Goal: Information Seeking & Learning: Learn about a topic

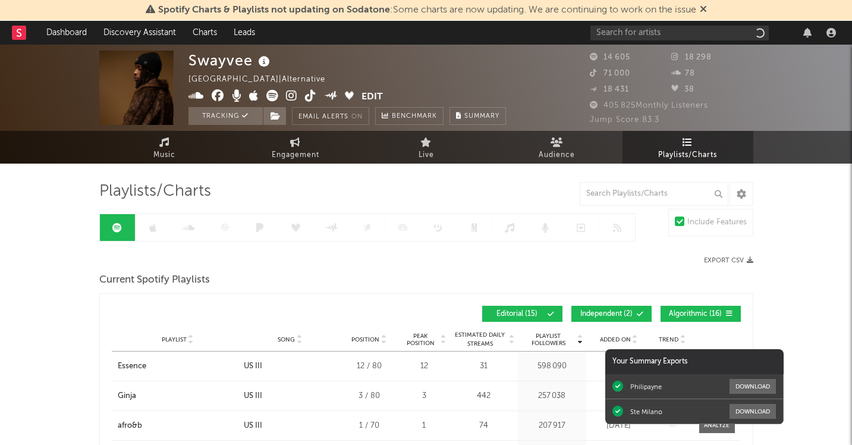
click at [613, 24] on div at bounding box center [716, 33] width 250 height 24
click at [613, 30] on input "text" at bounding box center [680, 33] width 178 height 15
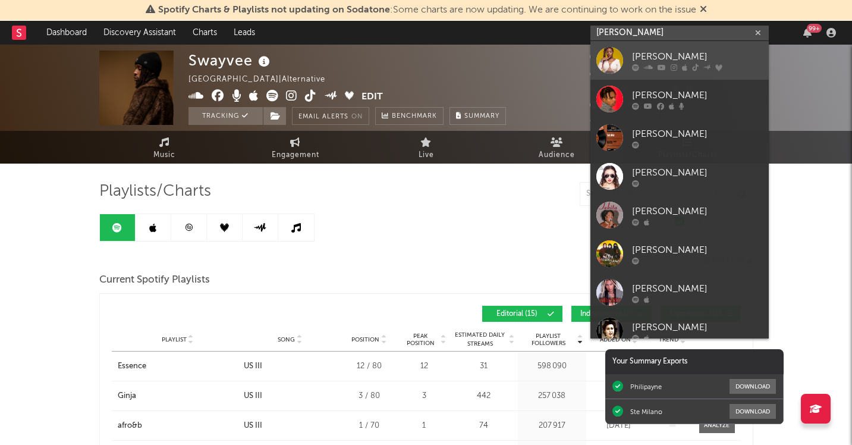
type input "[PERSON_NAME]"
click at [664, 51] on div "[PERSON_NAME]" at bounding box center [697, 56] width 131 height 14
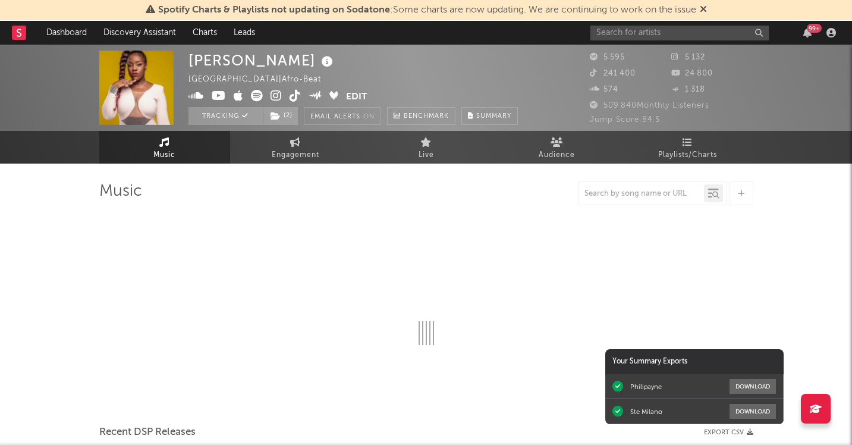
select select "1w"
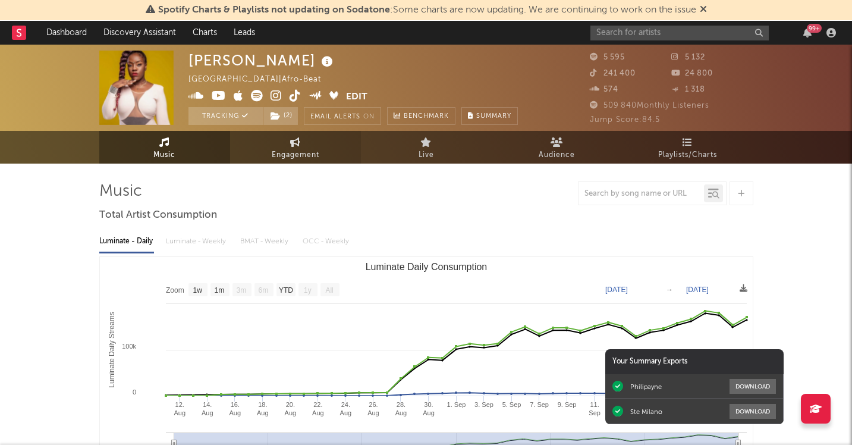
click at [297, 153] on span "Engagement" at bounding box center [296, 155] width 48 height 14
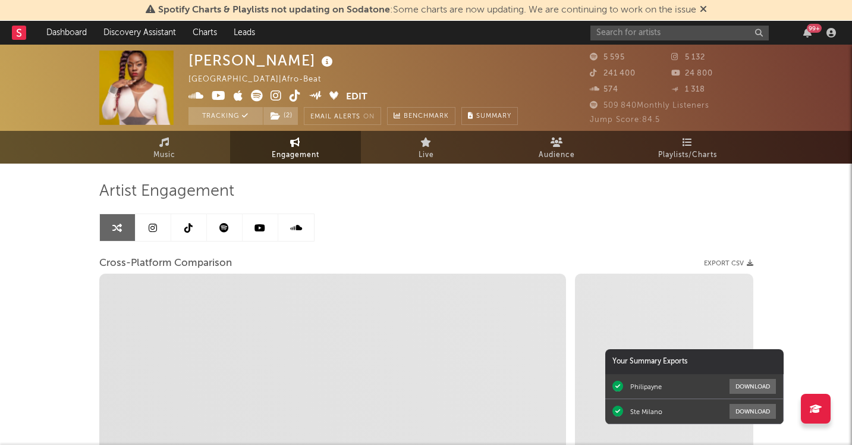
select select "1w"
select select "1m"
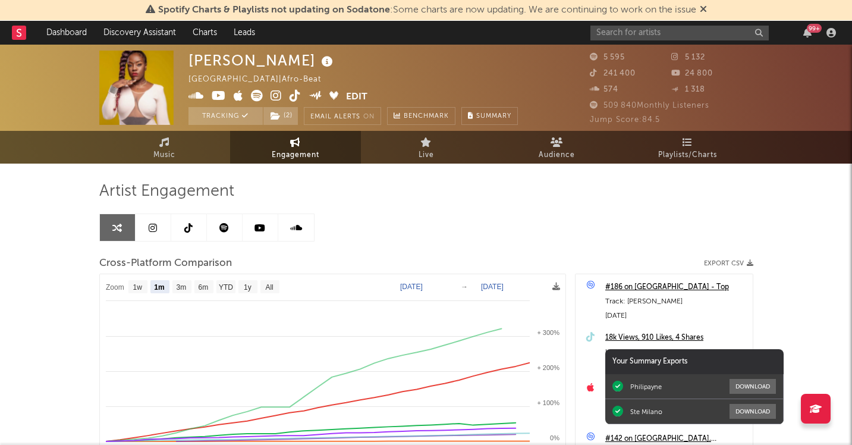
click at [275, 100] on icon at bounding box center [276, 96] width 11 height 12
click at [544, 148] on span "Audience" at bounding box center [557, 155] width 36 height 14
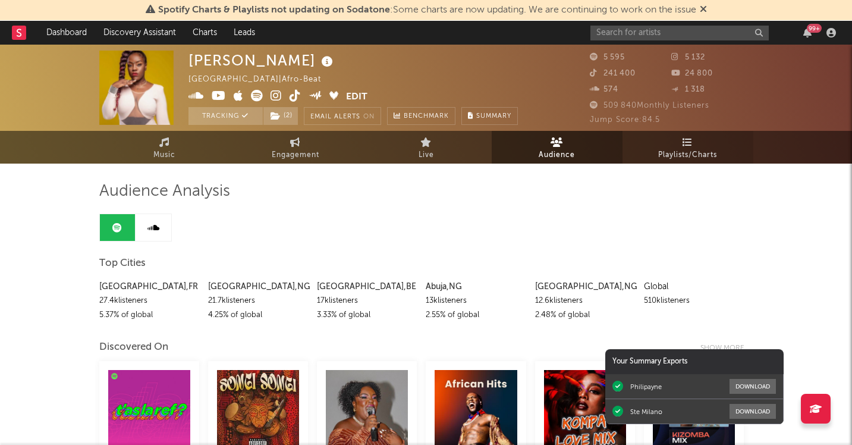
click at [679, 153] on span "Playlists/Charts" at bounding box center [688, 155] width 59 height 14
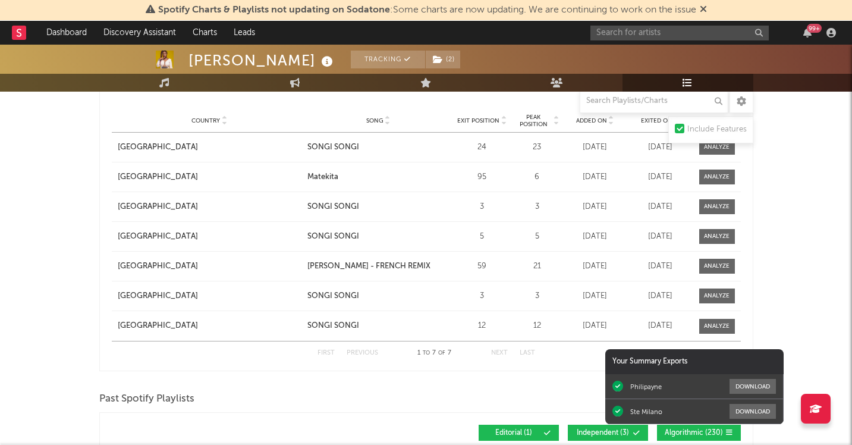
scroll to position [982, 0]
click at [811, 31] on div "99 +" at bounding box center [814, 28] width 15 height 9
